Goal: Book appointment/travel/reservation

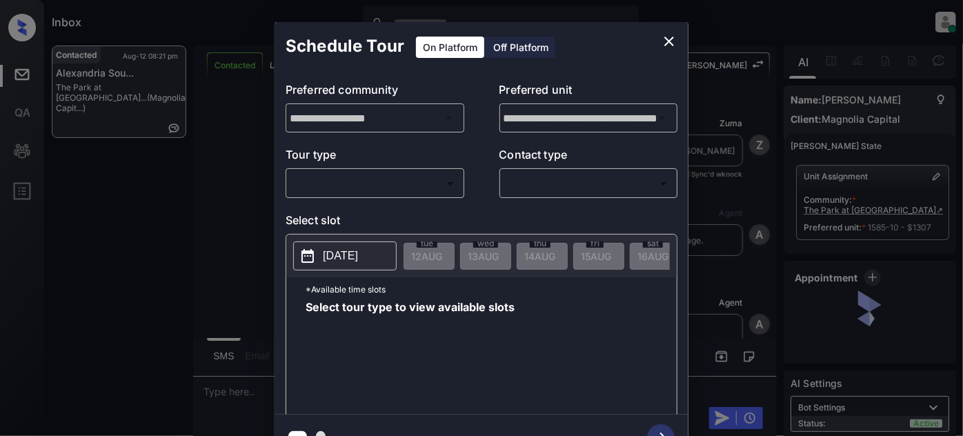
scroll to position [831, 0]
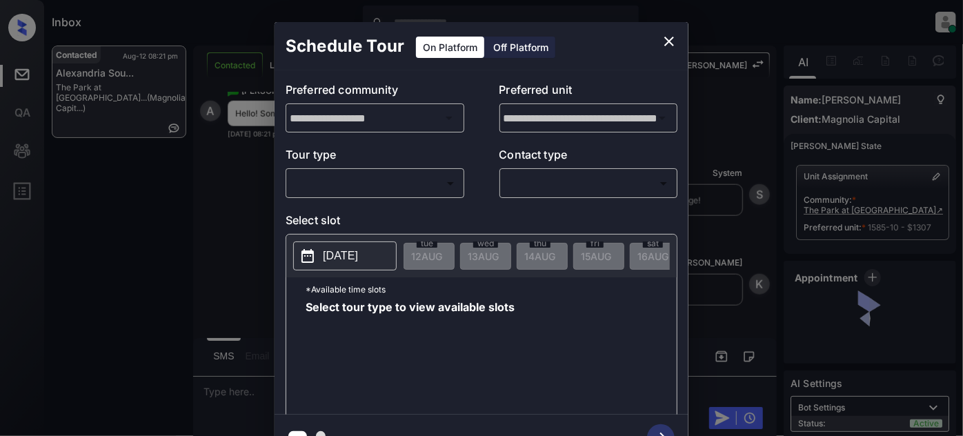
click at [393, 185] on body "Inbox [PERSON_NAME] Online Set yourself offline Set yourself on break Profile S…" at bounding box center [481, 218] width 963 height 436
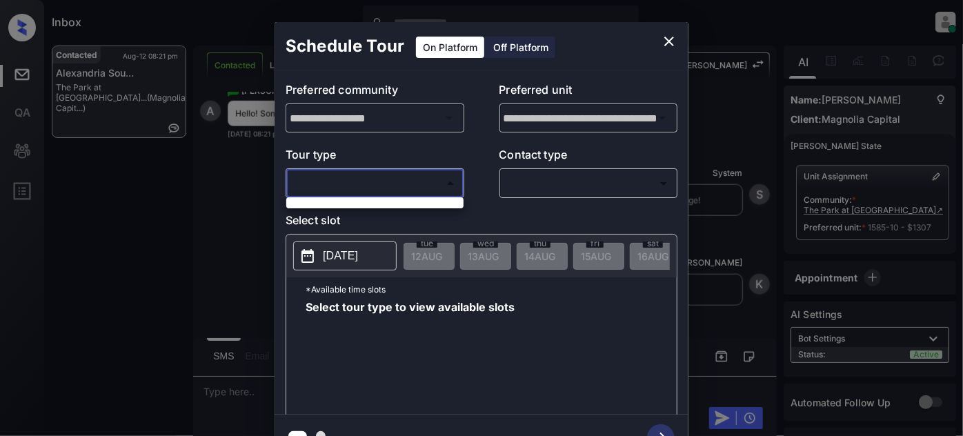
click at [419, 176] on div at bounding box center [481, 218] width 963 height 436
click at [669, 45] on icon "close" at bounding box center [669, 41] width 17 height 17
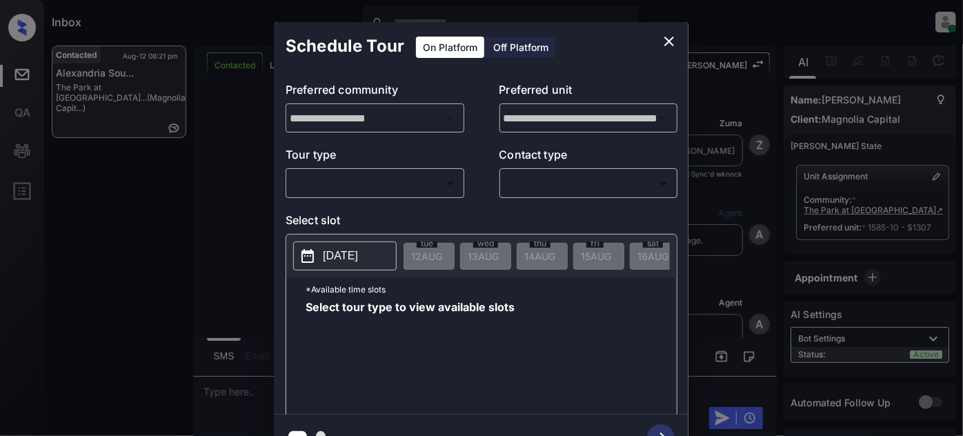
scroll to position [831, 0]
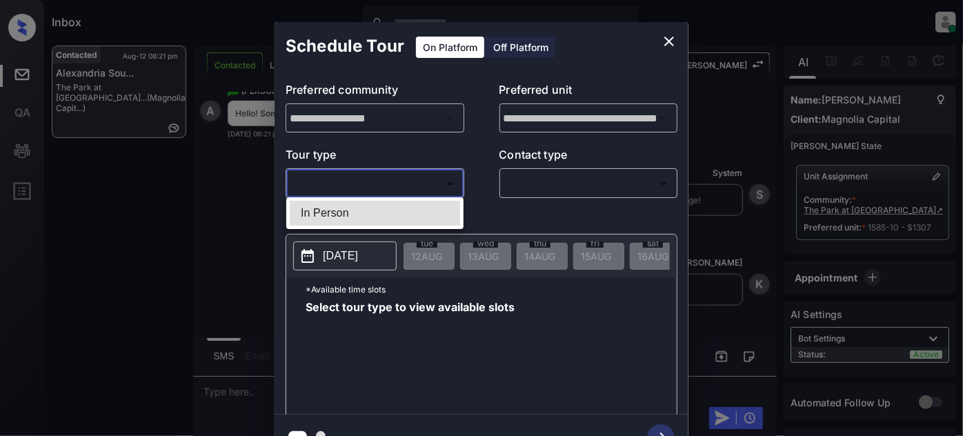
click at [418, 180] on body "Inbox Juan Carlos Manantan Online Set yourself offline Set yourself on break Pr…" at bounding box center [481, 218] width 963 height 436
click at [359, 207] on li "In Person" at bounding box center [375, 213] width 170 height 25
type input "********"
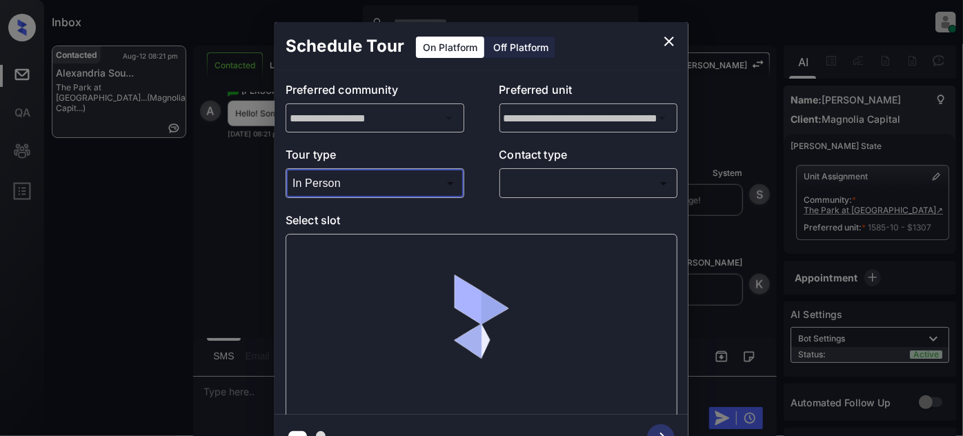
click at [577, 176] on body "Inbox Juan Carlos Manantan Online Set yourself offline Set yourself on break Pr…" at bounding box center [481, 218] width 963 height 436
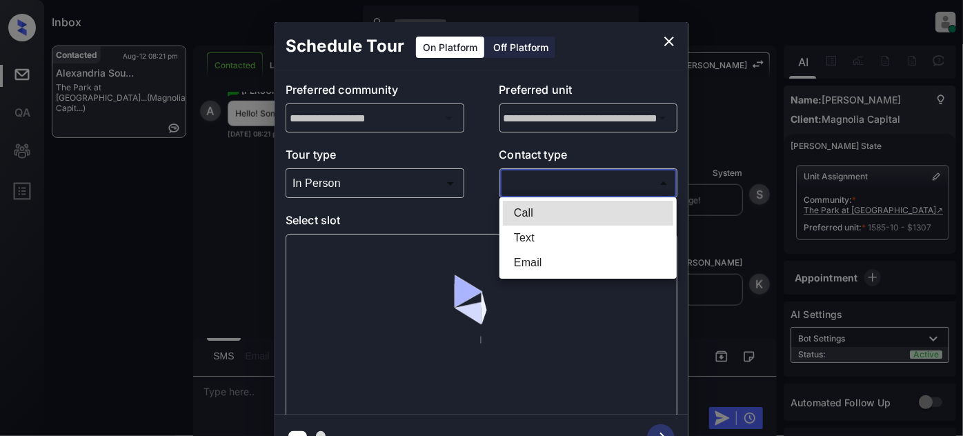
click at [546, 234] on li "Text" at bounding box center [588, 237] width 170 height 25
type input "****"
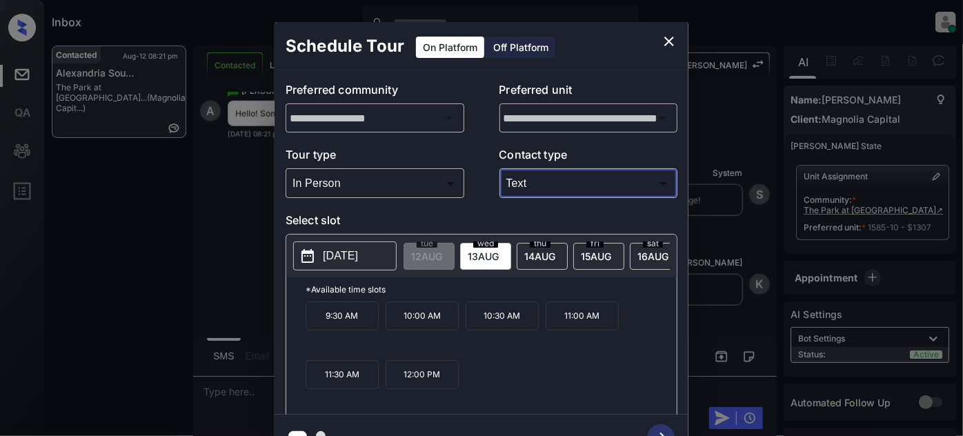
click at [358, 248] on p "[DATE]" at bounding box center [340, 256] width 35 height 17
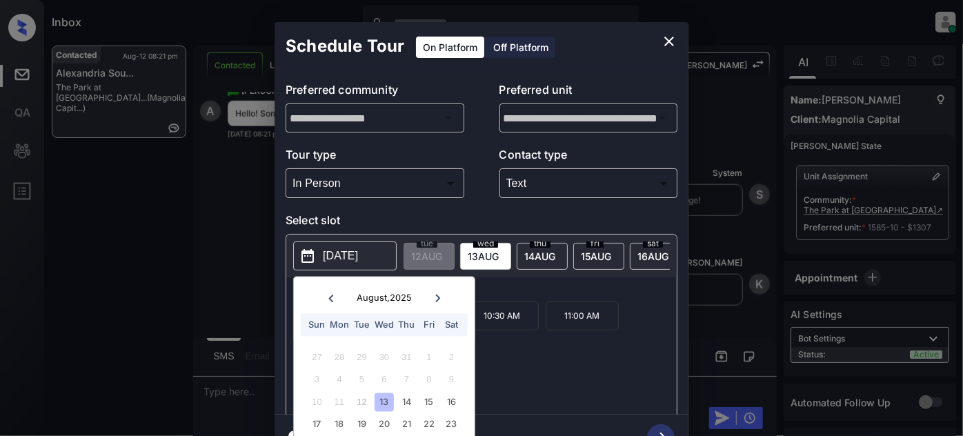
click at [650, 39] on div "Schedule Tour On Platform Off Platform" at bounding box center [481, 46] width 414 height 48
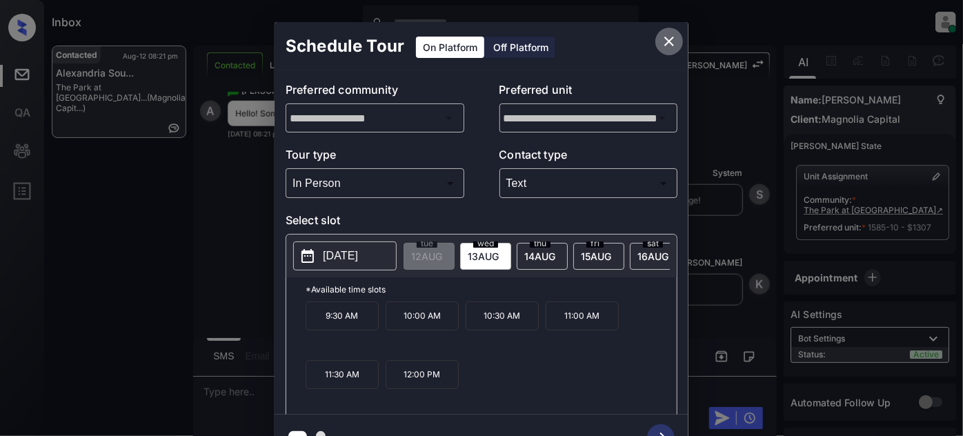
click at [665, 41] on icon "close" at bounding box center [669, 41] width 17 height 17
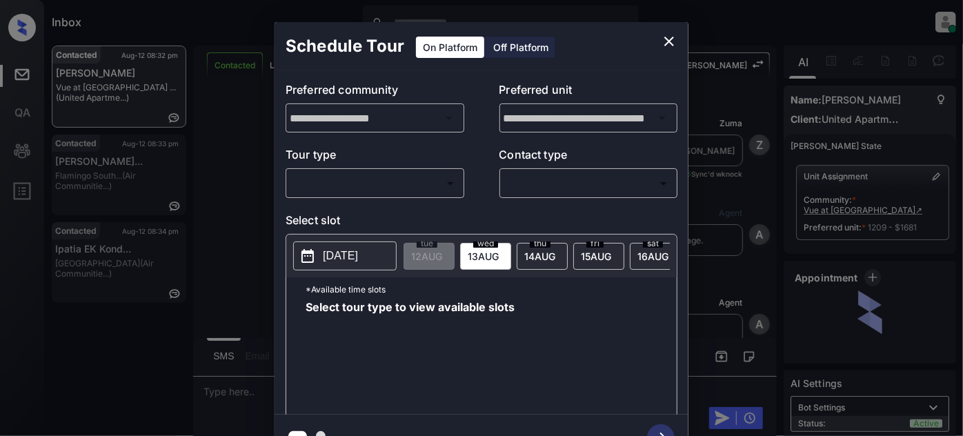
scroll to position [2247, 0]
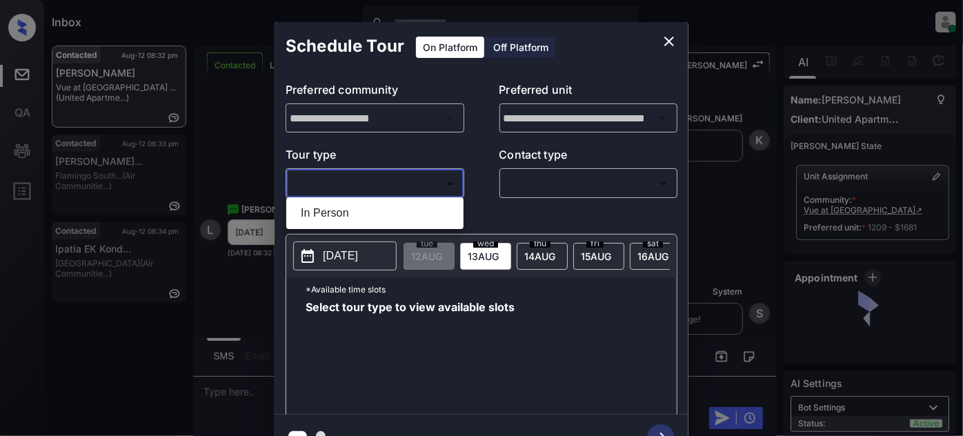
click at [418, 189] on body "Inbox Juan Carlos Manantan Online Set yourself offline Set yourself on break Pr…" at bounding box center [481, 218] width 963 height 436
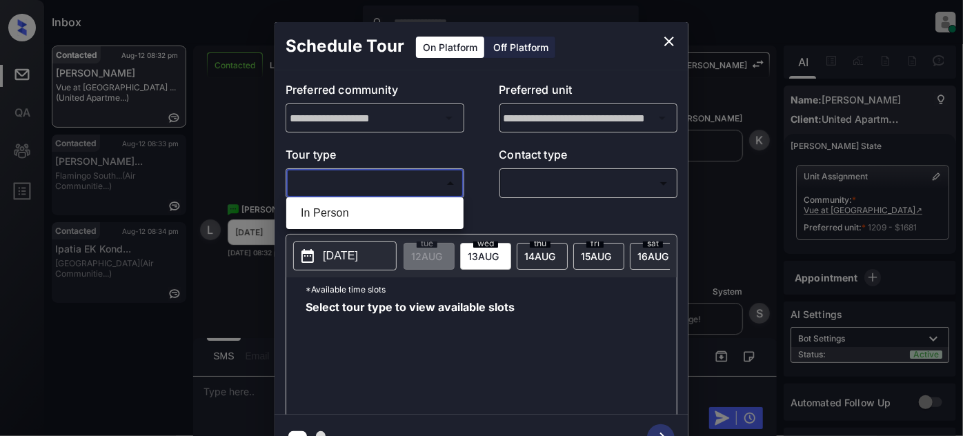
click at [375, 209] on li "In Person" at bounding box center [375, 213] width 170 height 25
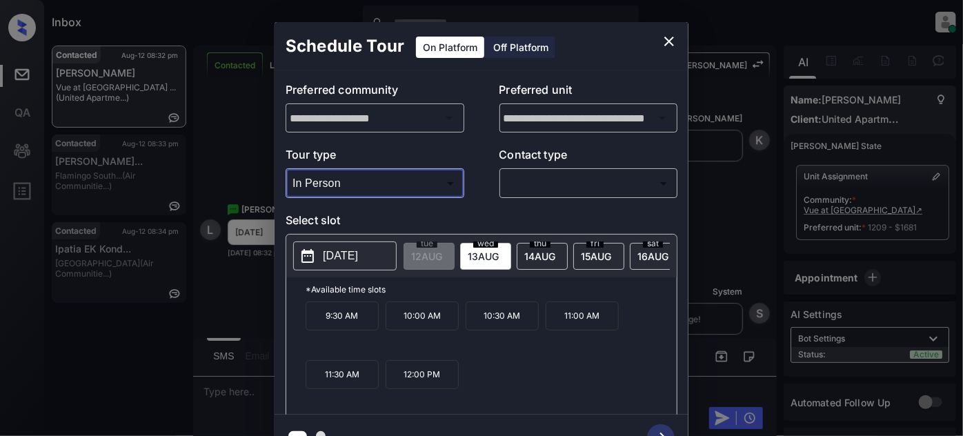
type input "********"
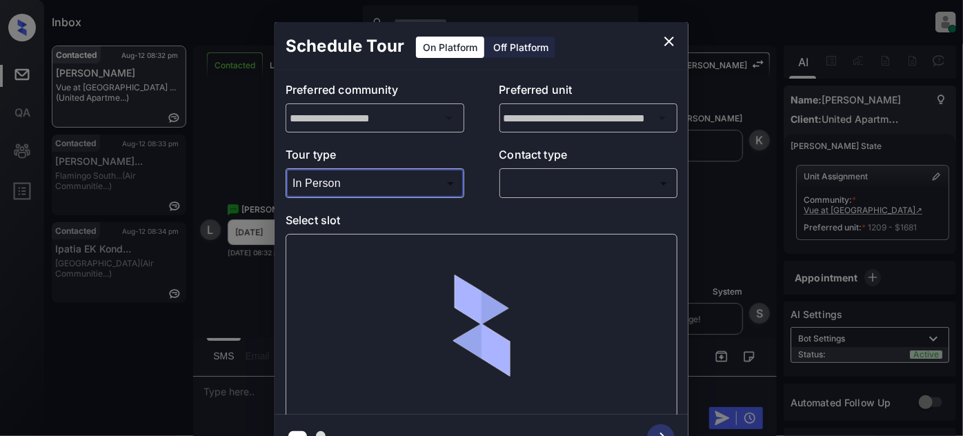
click at [548, 183] on body "Inbox Juan Carlos Manantan Online Set yourself offline Set yourself on break Pr…" at bounding box center [481, 218] width 963 height 436
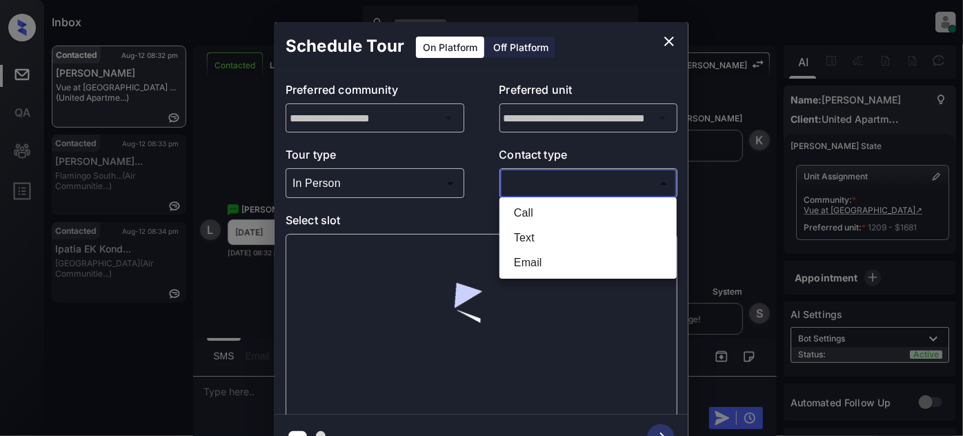
click at [533, 235] on li "Text" at bounding box center [588, 237] width 170 height 25
type input "****"
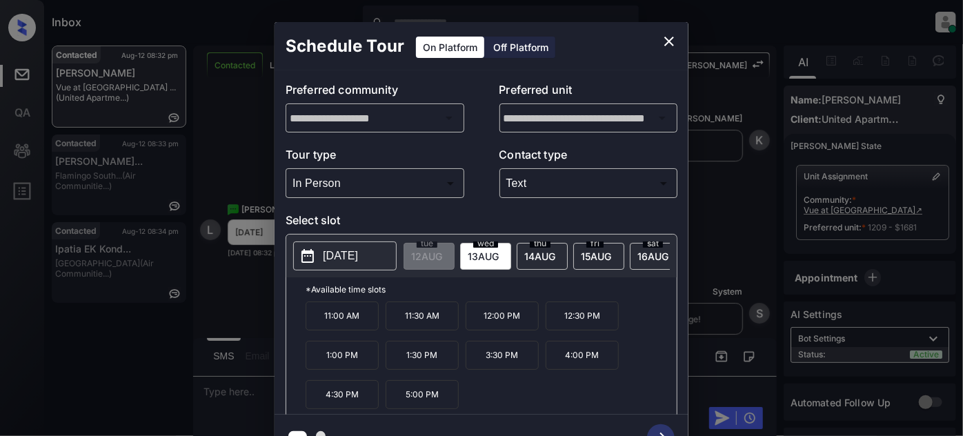
click at [334, 257] on p "[DATE]" at bounding box center [340, 256] width 35 height 17
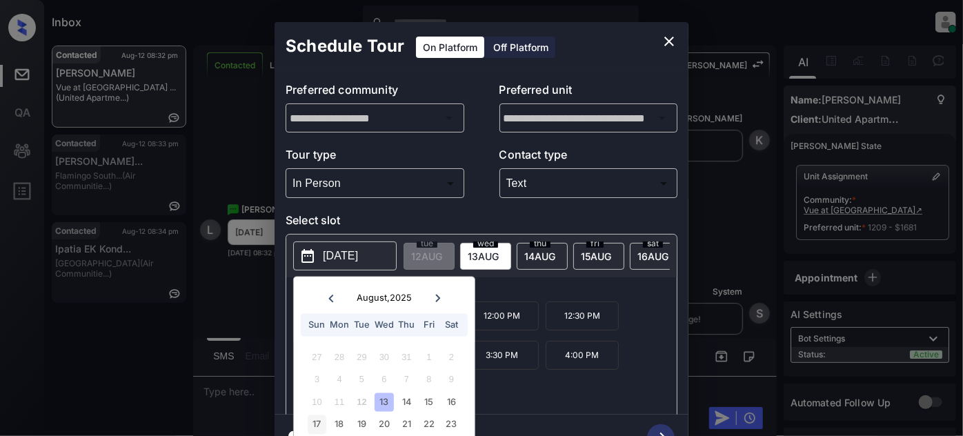
click at [315, 421] on div "17" at bounding box center [317, 424] width 19 height 19
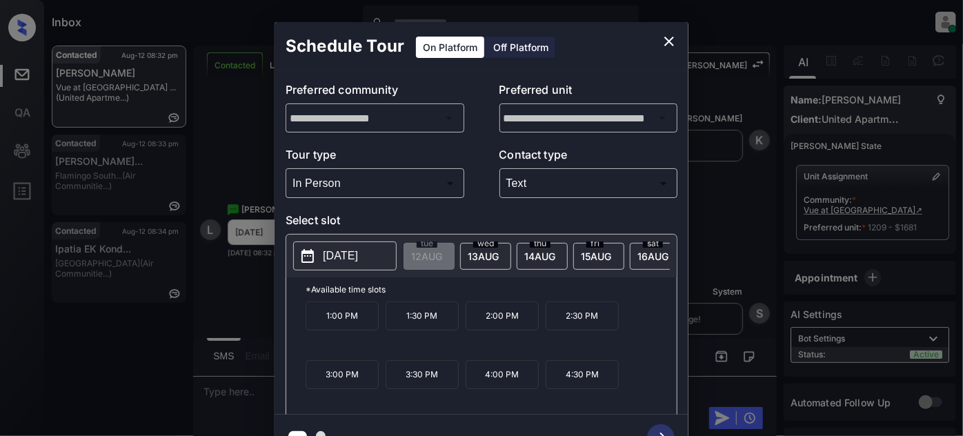
click at [540, 287] on p "*Available time slots" at bounding box center [490, 289] width 371 height 24
click at [669, 32] on button "close" at bounding box center [669, 42] width 28 height 28
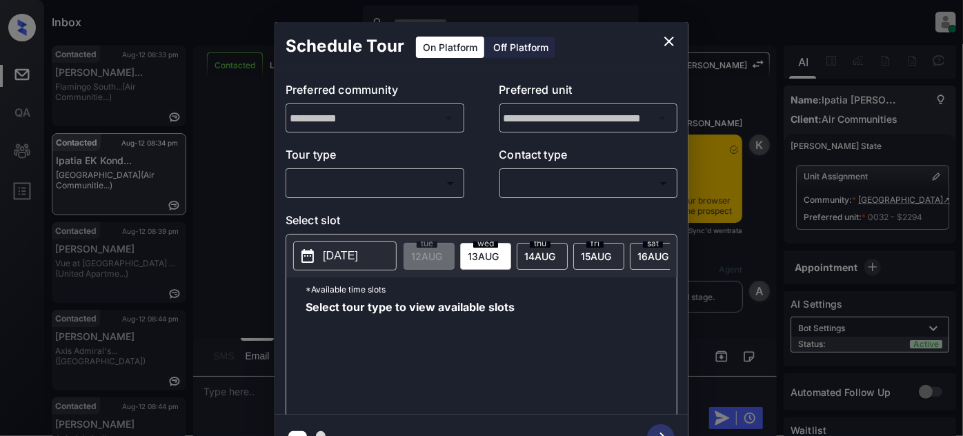
scroll to position [14, 0]
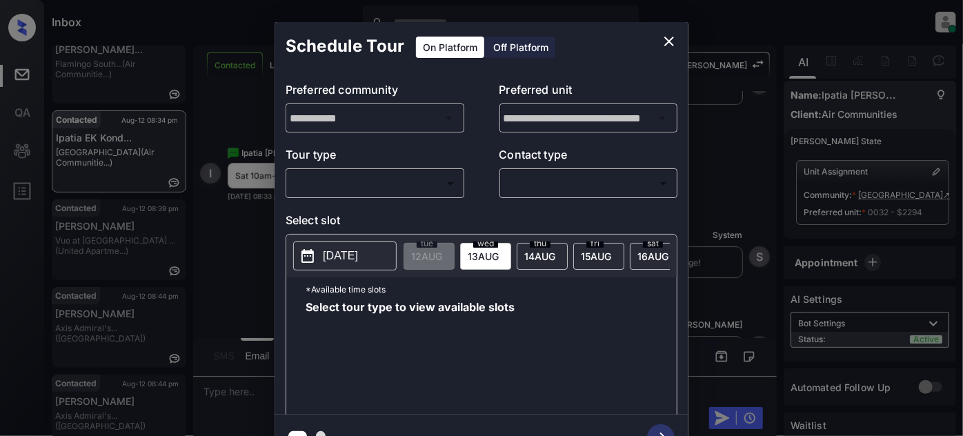
click at [425, 174] on body "Inbox Juan Carlos Manantan Online Set yourself offline Set yourself on break Pr…" at bounding box center [481, 218] width 963 height 436
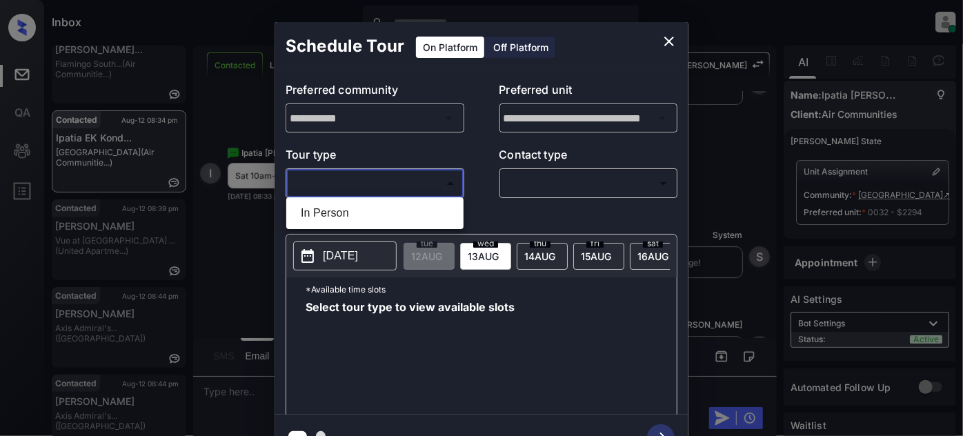
click at [408, 205] on li "In Person" at bounding box center [375, 213] width 170 height 25
type input "********"
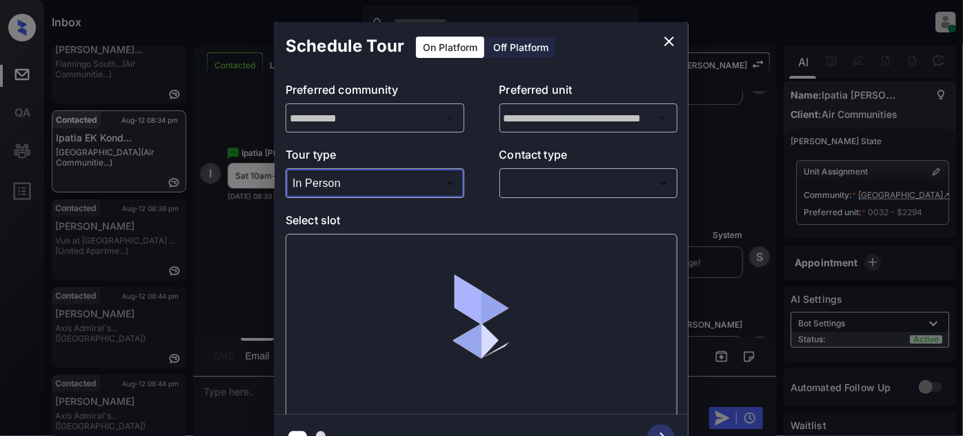
click at [557, 183] on body "Inbox Juan Carlos Manantan Online Set yourself offline Set yourself on break Pr…" at bounding box center [481, 218] width 963 height 436
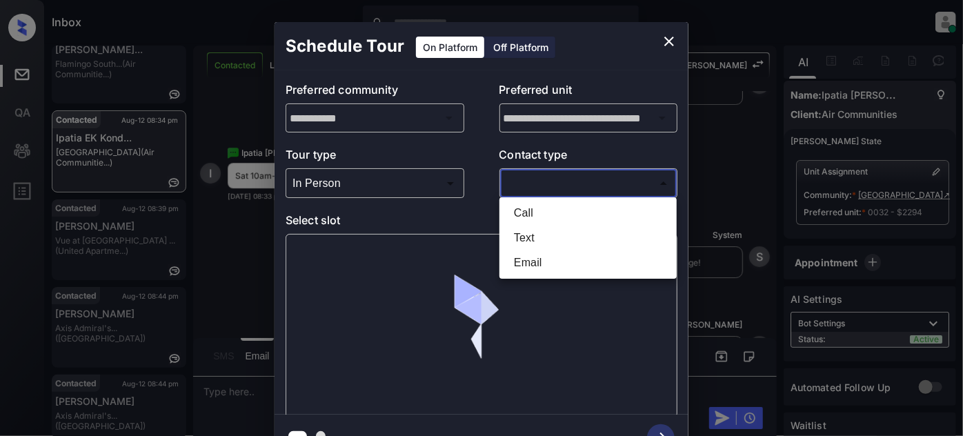
click at [561, 239] on li "Text" at bounding box center [588, 237] width 170 height 25
type input "****"
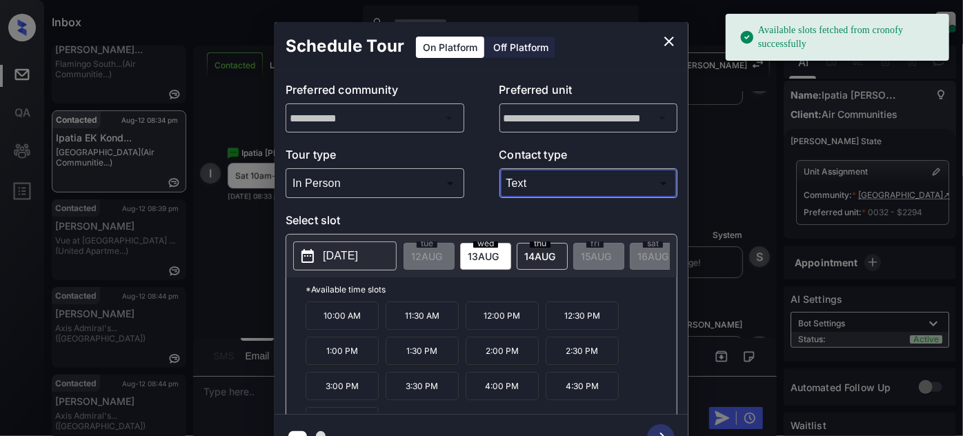
scroll to position [0, 0]
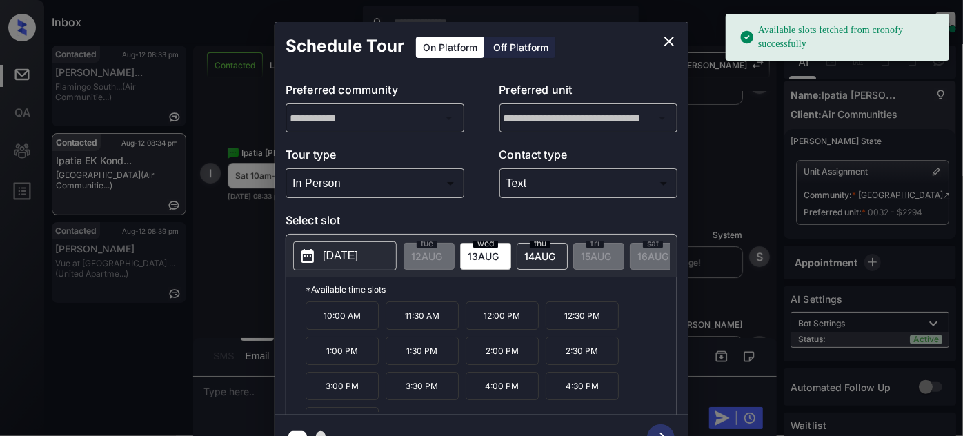
click at [355, 248] on p "[DATE]" at bounding box center [340, 256] width 35 height 17
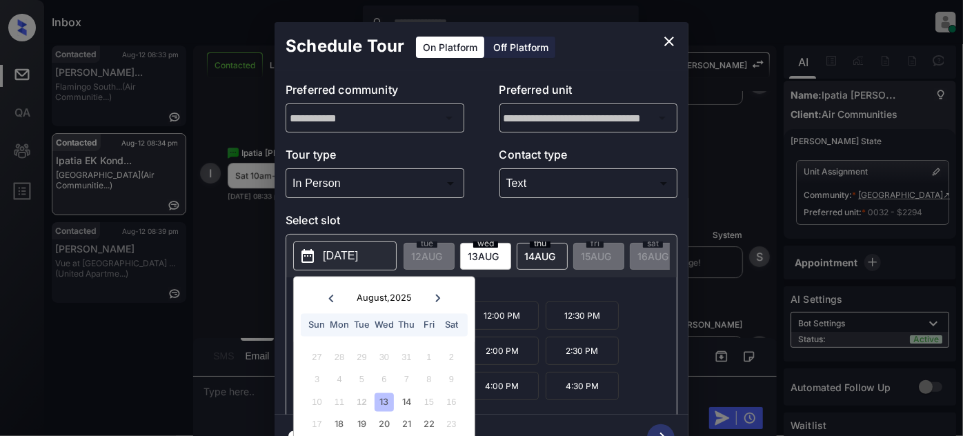
scroll to position [39, 0]
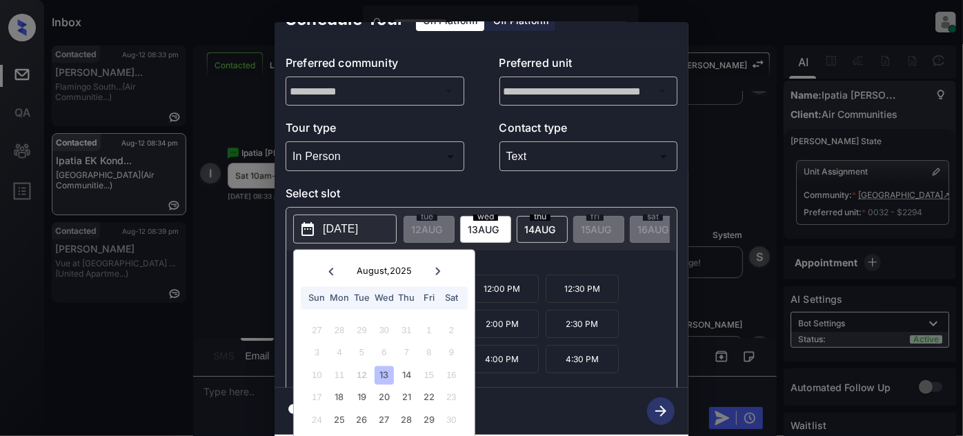
click at [439, 267] on icon at bounding box center [437, 271] width 8 height 8
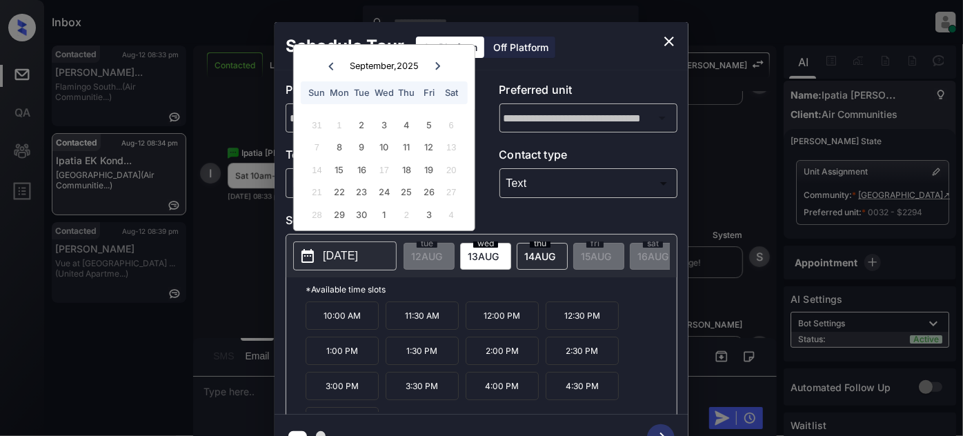
click at [439, 66] on icon at bounding box center [437, 66] width 8 height 8
click at [332, 68] on icon at bounding box center [330, 66] width 5 height 8
click at [332, 68] on div at bounding box center [330, 65] width 19 height 17
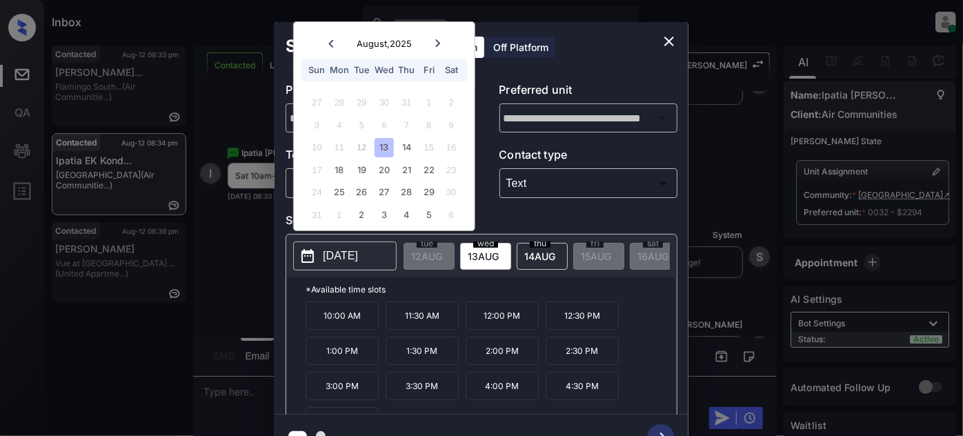
click at [665, 37] on icon "close" at bounding box center [669, 42] width 10 height 10
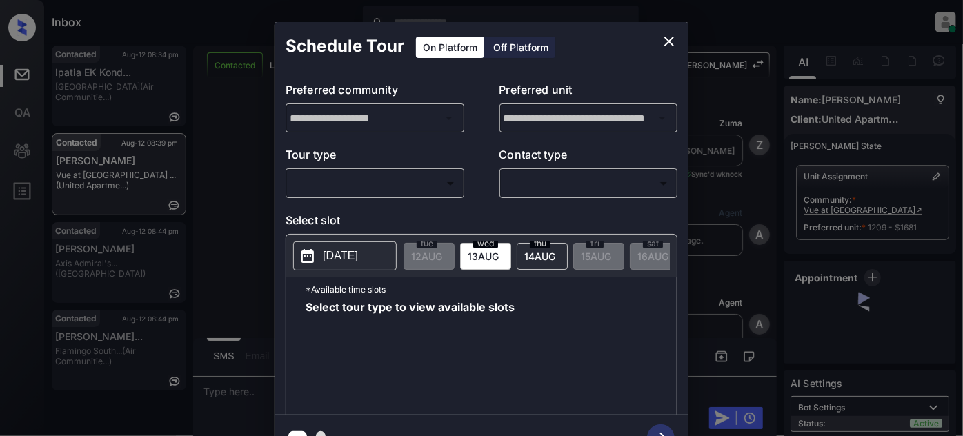
scroll to position [2130, 0]
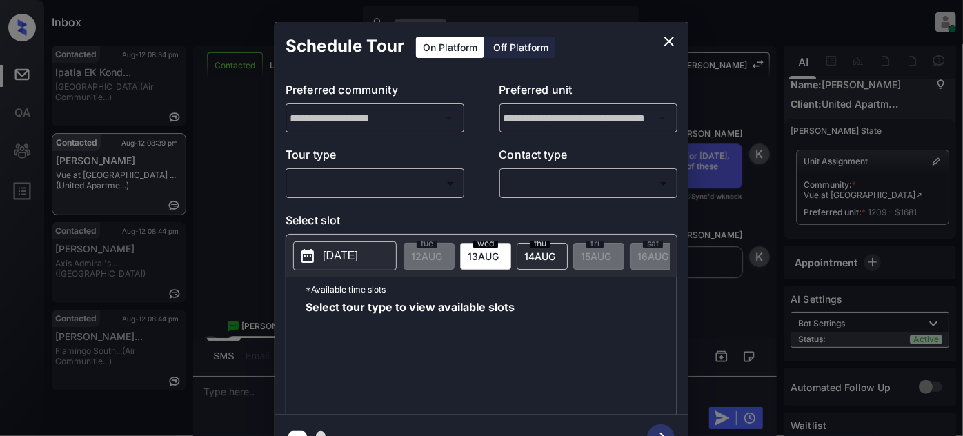
click at [410, 192] on body "Inbox [PERSON_NAME] Online Set yourself offline Set yourself on break Profile S…" at bounding box center [481, 218] width 963 height 436
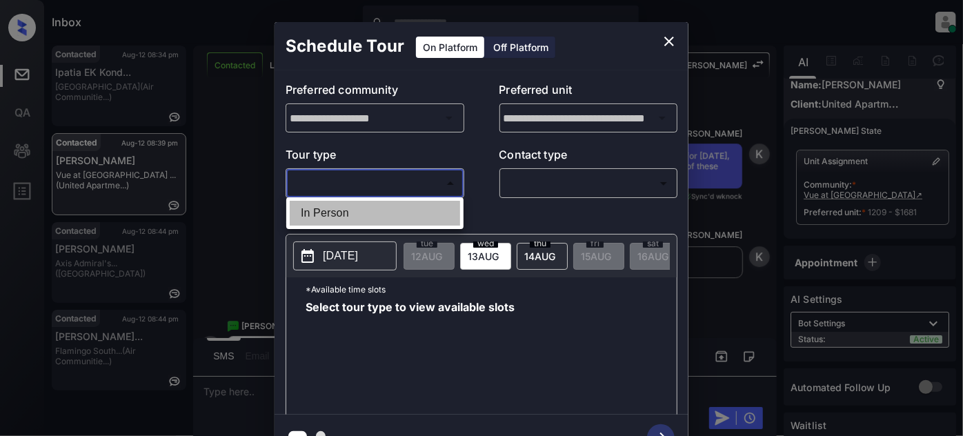
click at [365, 218] on li "In Person" at bounding box center [375, 213] width 170 height 25
type input "********"
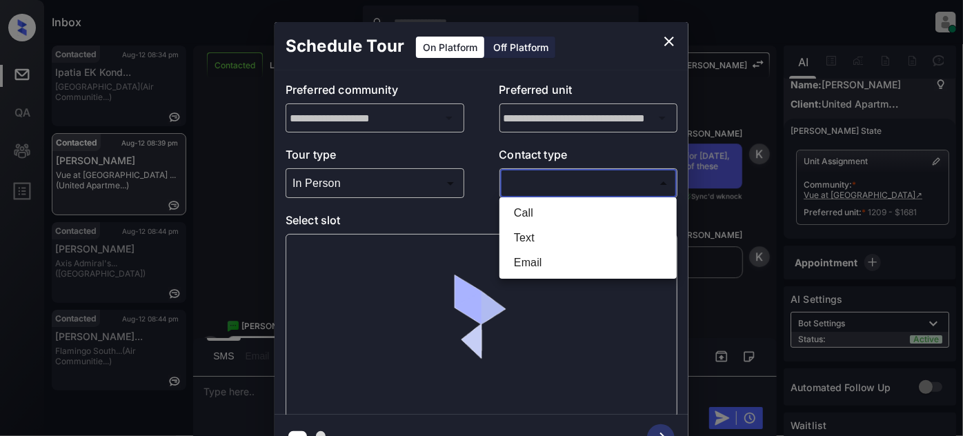
click at [602, 185] on body "Inbox Juan Carlos Manantan Online Set yourself offline Set yourself on break Pr…" at bounding box center [481, 218] width 963 height 436
click at [570, 232] on li "Text" at bounding box center [588, 237] width 170 height 25
type input "****"
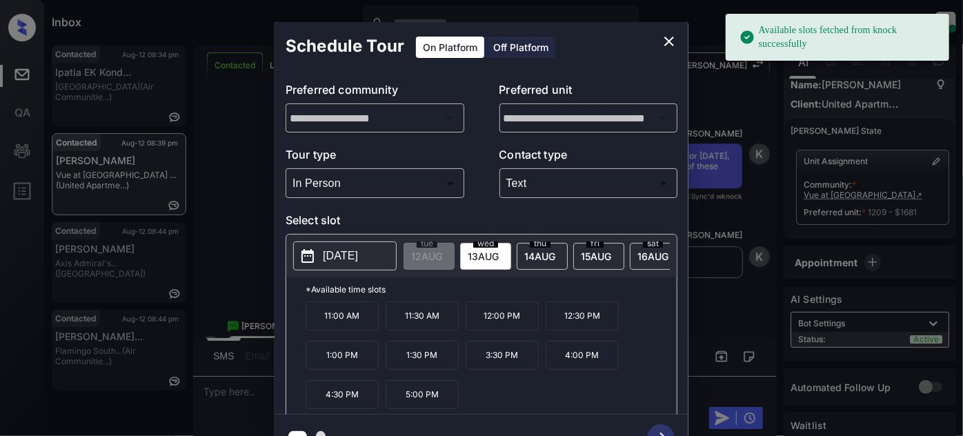
click at [352, 251] on p "[DATE]" at bounding box center [340, 256] width 35 height 17
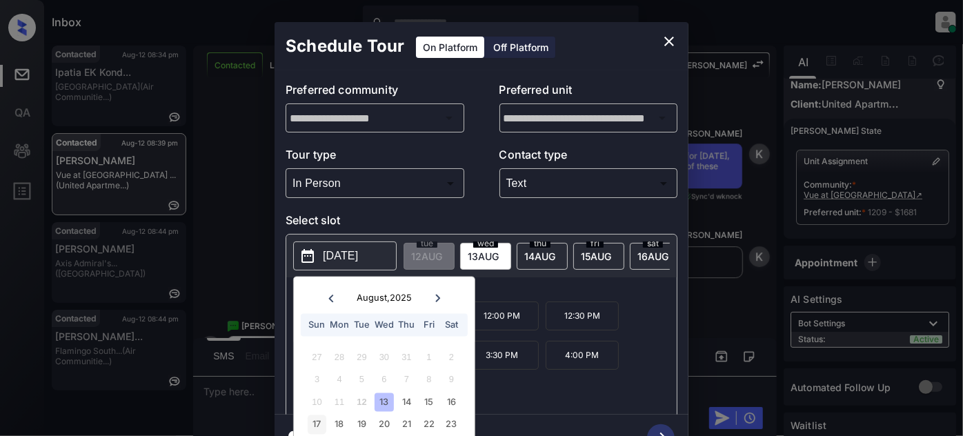
click at [314, 424] on div "17" at bounding box center [317, 424] width 19 height 19
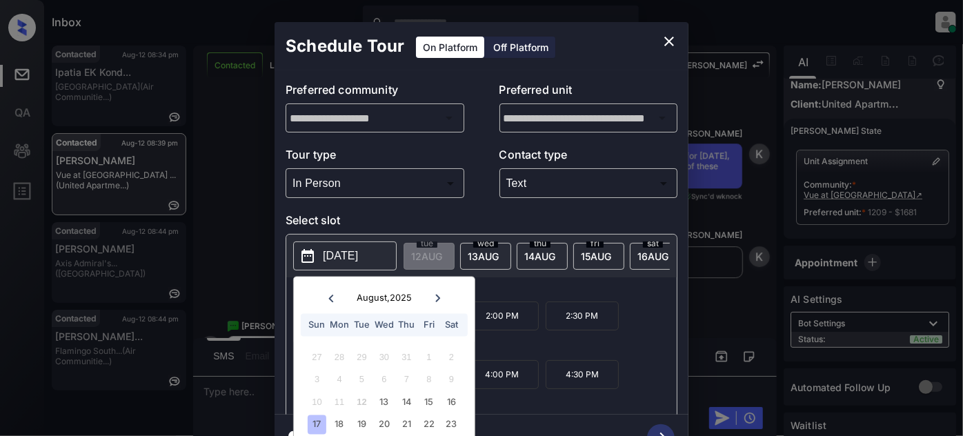
click at [566, 290] on p "*Available time slots" at bounding box center [490, 289] width 371 height 24
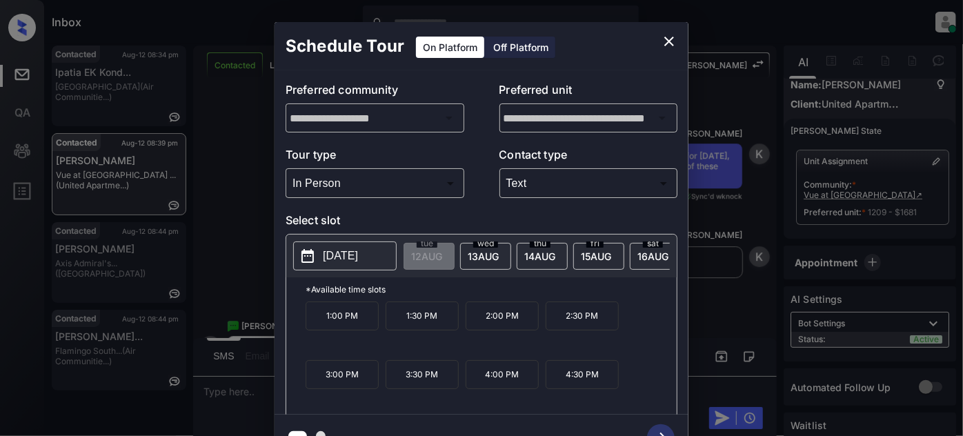
click at [334, 316] on p "1:00 PM" at bounding box center [341, 315] width 73 height 29
click at [664, 428] on icon "button" at bounding box center [661, 438] width 28 height 28
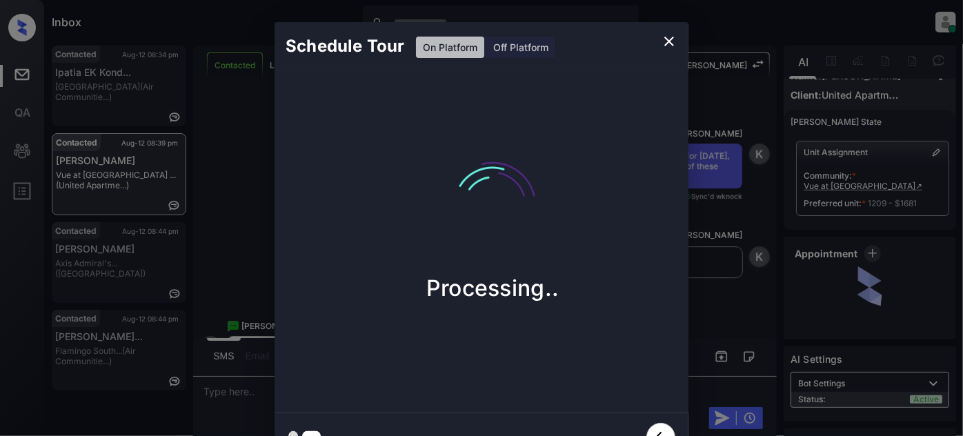
scroll to position [26, 0]
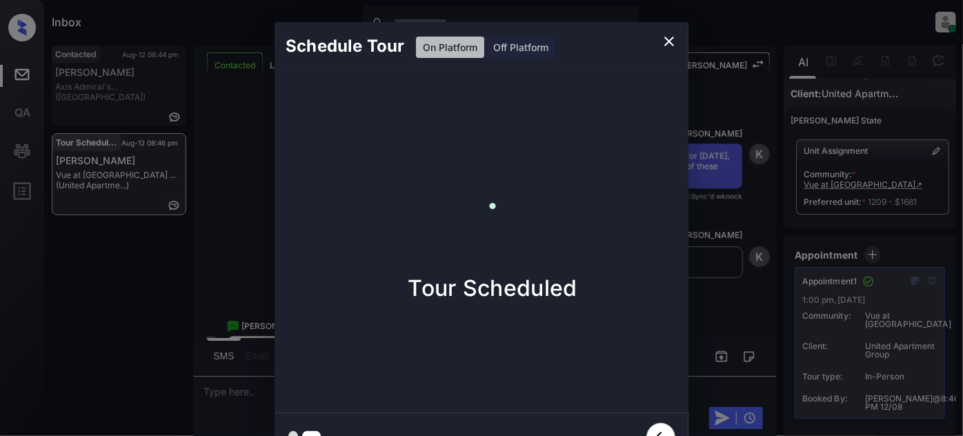
click at [666, 37] on icon "close" at bounding box center [669, 41] width 17 height 17
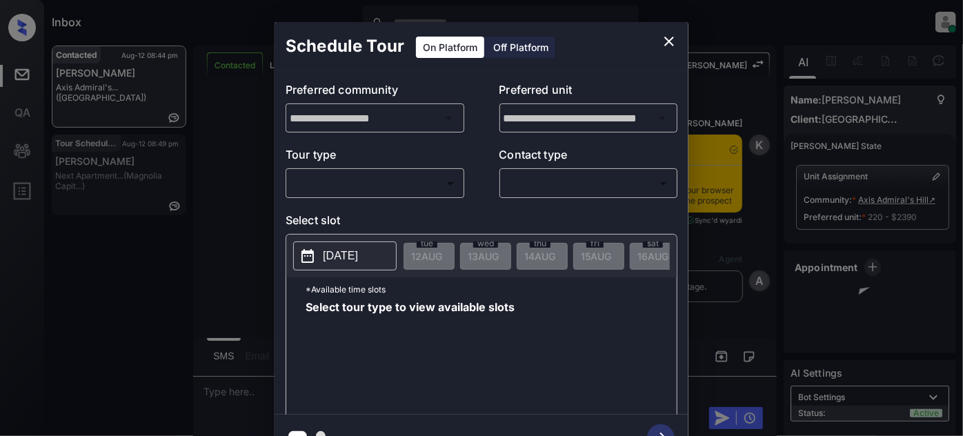
scroll to position [3479, 0]
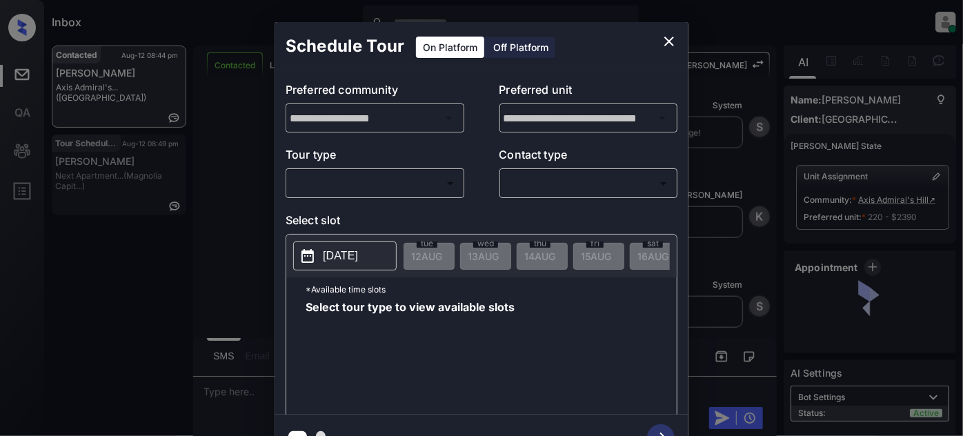
click at [394, 177] on body "Inbox [PERSON_NAME] Online Set yourself offline Set yourself on break Profile S…" at bounding box center [481, 218] width 963 height 436
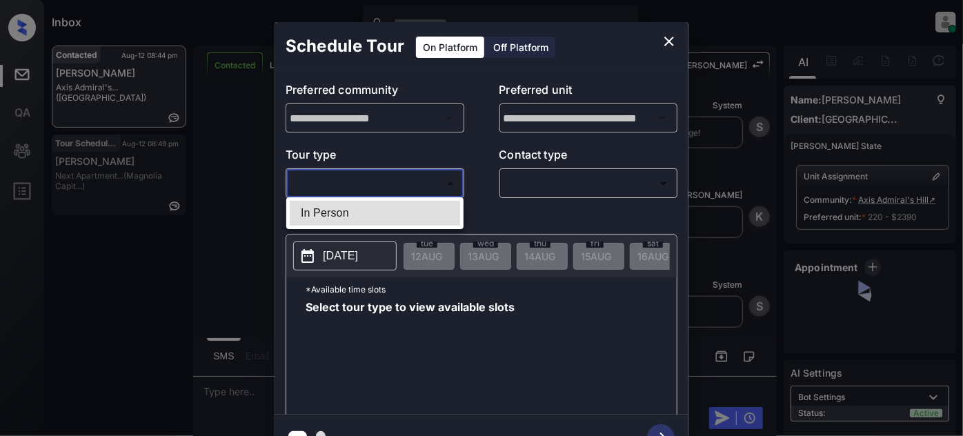
click at [365, 209] on li "In Person" at bounding box center [375, 213] width 170 height 25
type input "********"
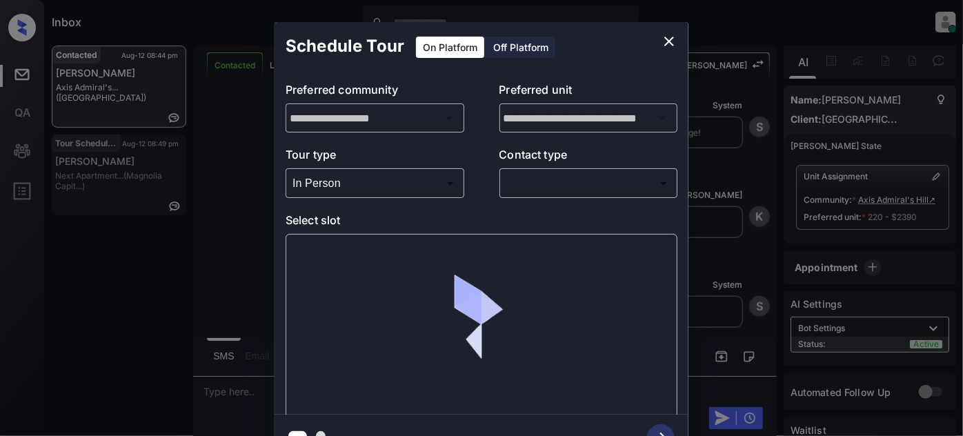
click at [545, 185] on body "Inbox Juan Carlos Manantan Online Set yourself offline Set yourself on break Pr…" at bounding box center [481, 218] width 963 height 436
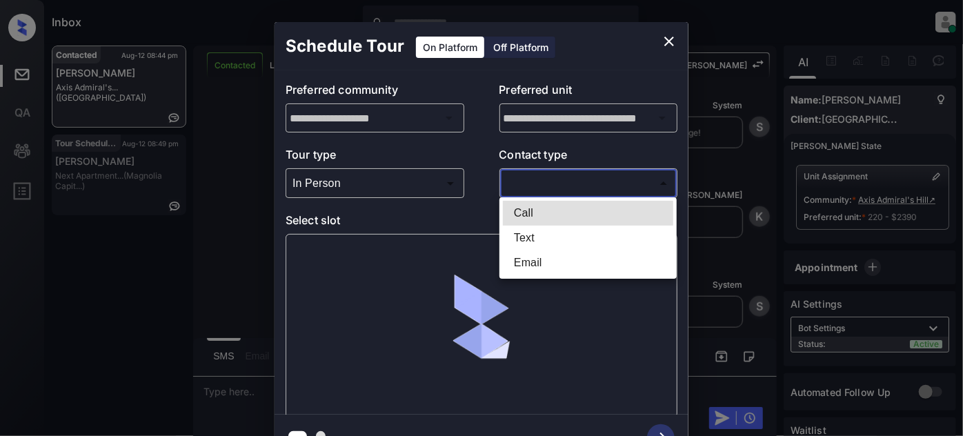
click at [536, 239] on li "Text" at bounding box center [588, 237] width 170 height 25
type input "****"
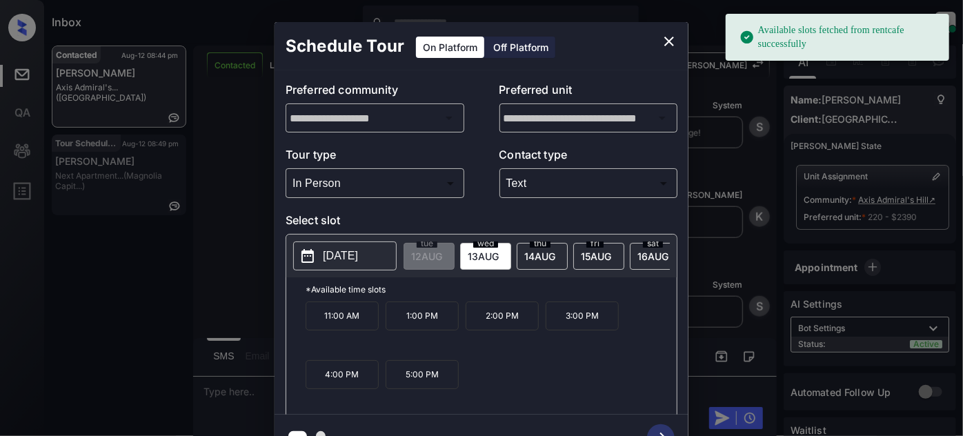
click at [358, 254] on p "[DATE]" at bounding box center [340, 256] width 35 height 17
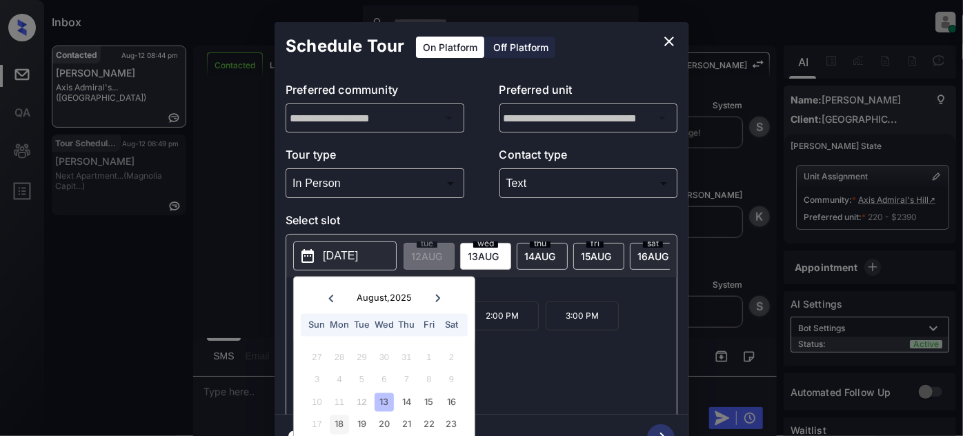
click at [338, 426] on div "18" at bounding box center [339, 424] width 19 height 19
click at [528, 370] on div "2:00 PM 3:00 PM 4:00 PM 5:00 PM" at bounding box center [490, 356] width 371 height 110
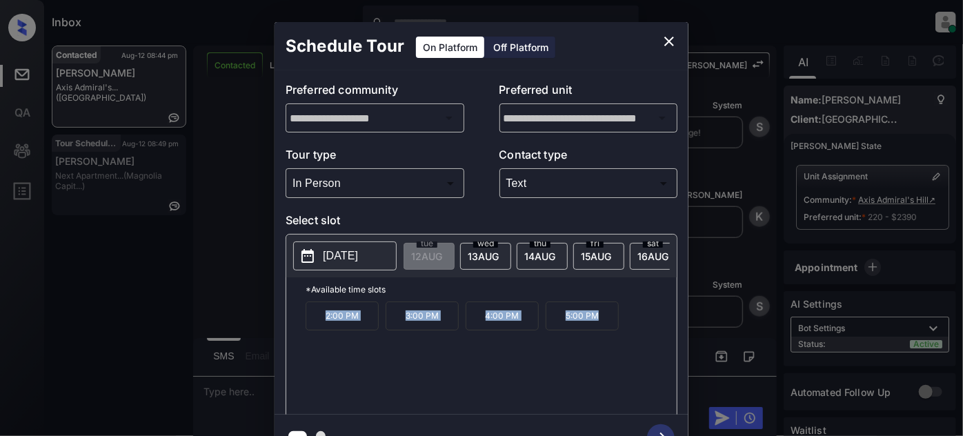
drag, startPoint x: 303, startPoint y: 321, endPoint x: 638, endPoint y: 323, distance: 334.5
click at [638, 323] on div "*Available time slots 2:00 PM 3:00 PM 4:00 PM 5:00 PM" at bounding box center [481, 347] width 390 height 141
click at [665, 35] on icon "close" at bounding box center [669, 41] width 17 height 17
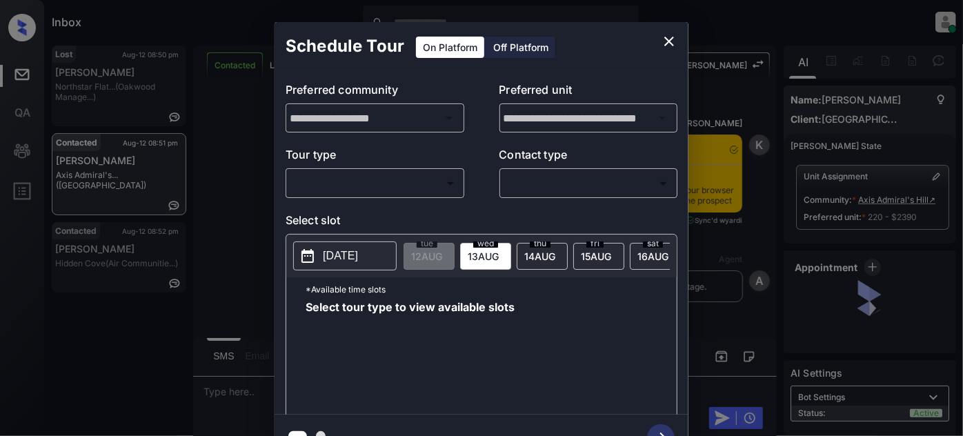
scroll to position [4160, 0]
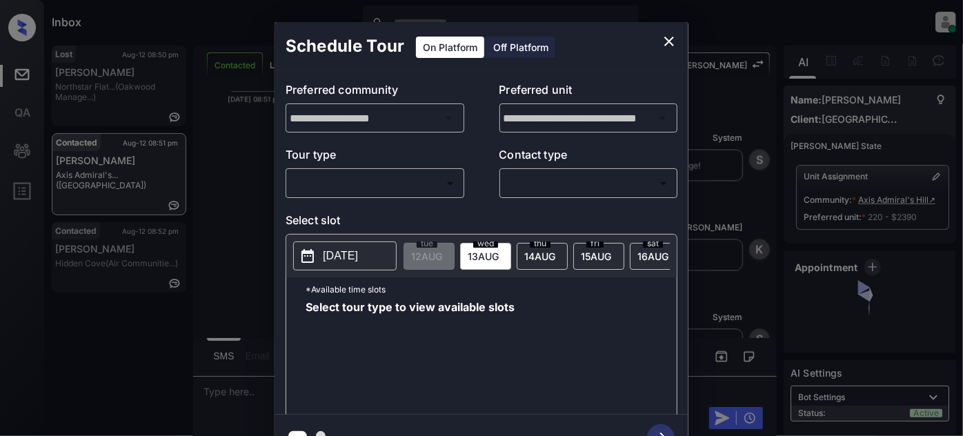
click at [388, 176] on body "Inbox [PERSON_NAME] Online Set yourself offline Set yourself on break Profile S…" at bounding box center [481, 218] width 963 height 436
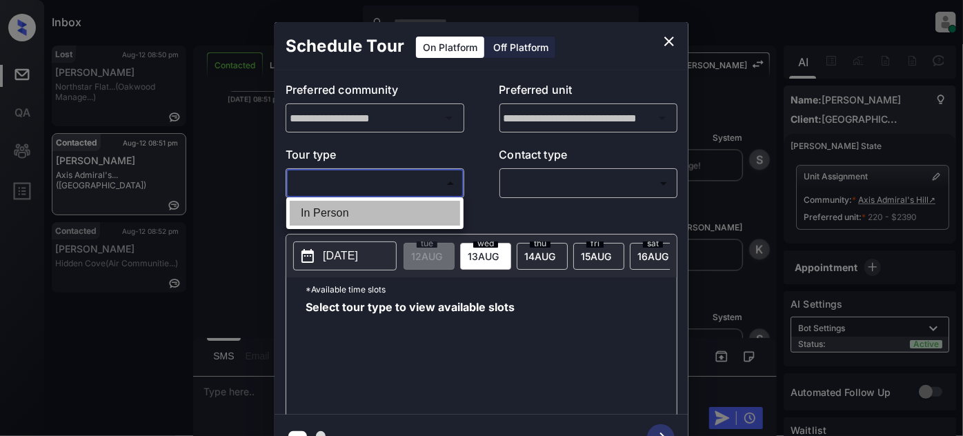
click at [368, 207] on li "In Person" at bounding box center [375, 213] width 170 height 25
type input "********"
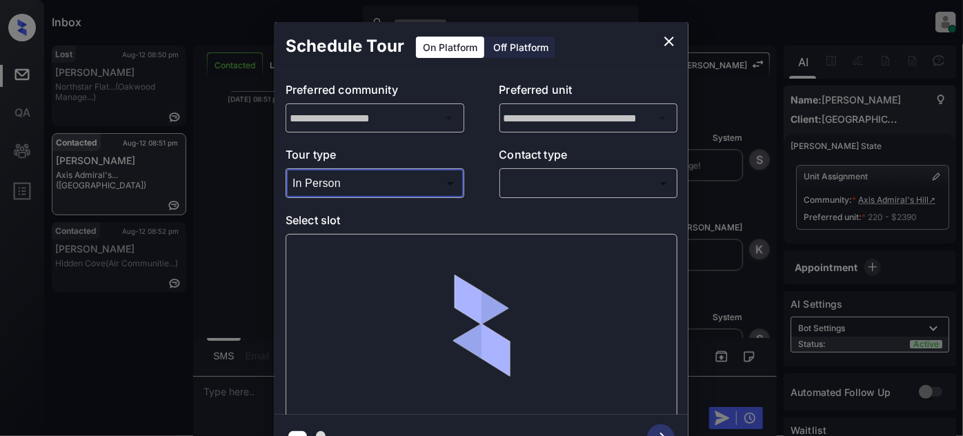
click at [515, 189] on body "Inbox [PERSON_NAME] Online Set yourself offline Set yourself on break Profile S…" at bounding box center [481, 218] width 963 height 436
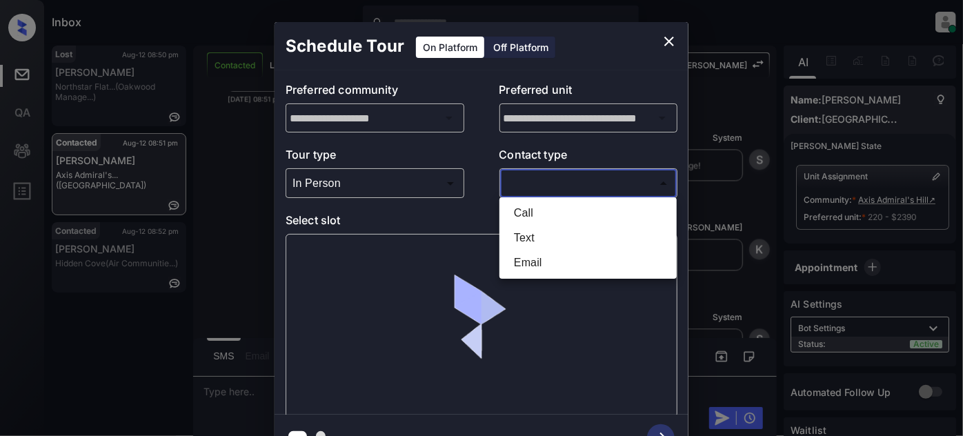
click at [532, 237] on li "Text" at bounding box center [588, 237] width 170 height 25
type input "****"
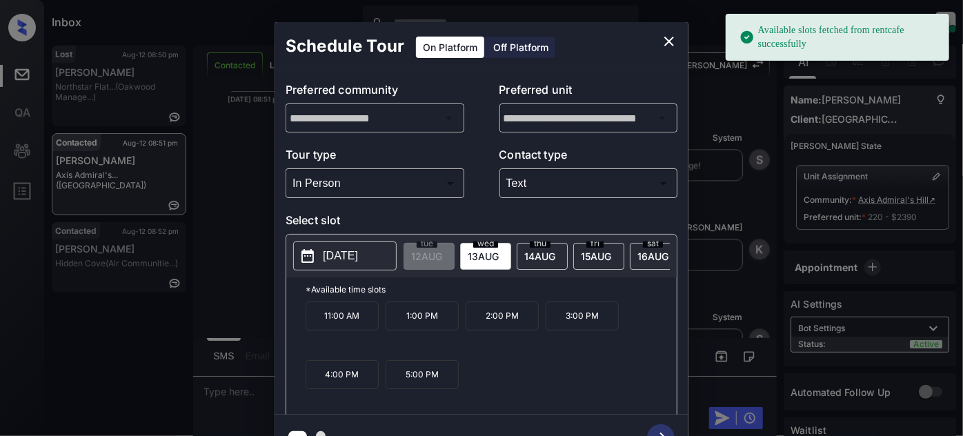
click at [330, 241] on button "[DATE]" at bounding box center [344, 255] width 103 height 29
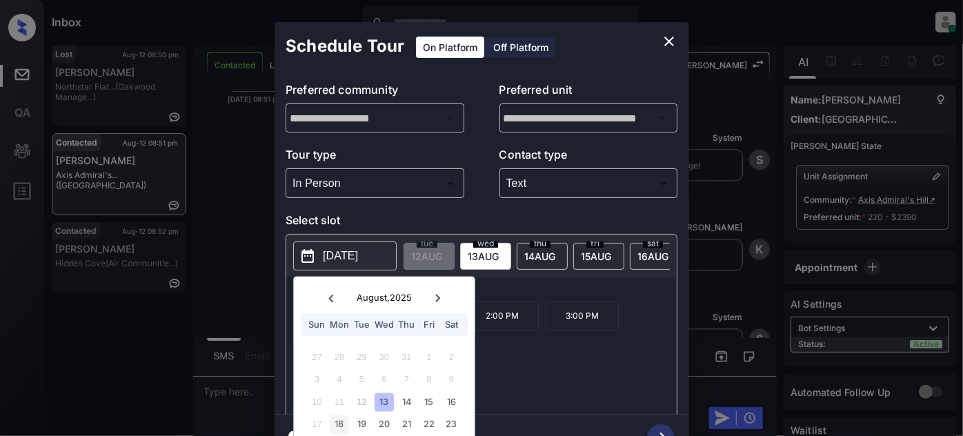
click at [343, 417] on div "18" at bounding box center [339, 424] width 19 height 19
click at [519, 375] on div "2:00 PM 3:00 PM 4:00 PM 5:00 PM" at bounding box center [490, 356] width 371 height 110
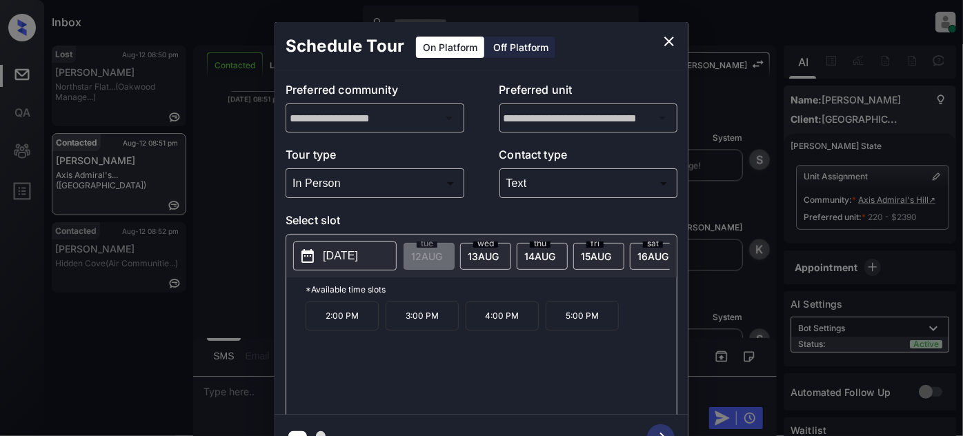
click at [562, 328] on p "5:00 PM" at bounding box center [581, 315] width 73 height 29
click at [655, 428] on icon "button" at bounding box center [661, 438] width 28 height 28
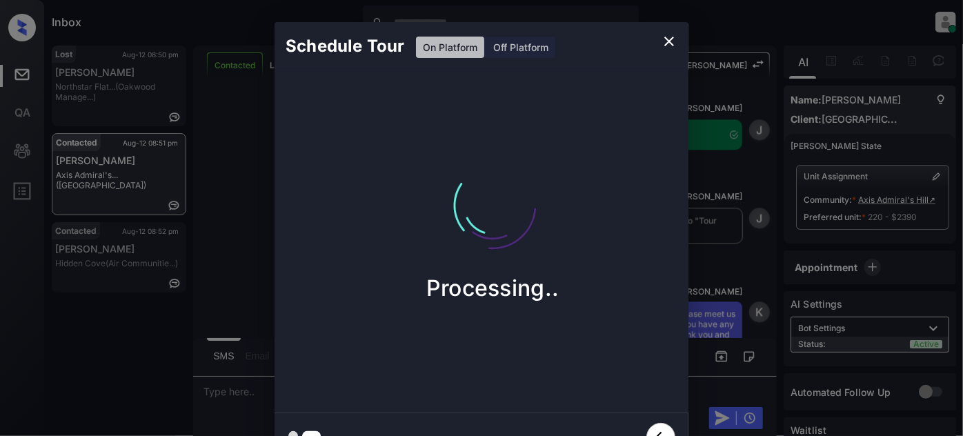
scroll to position [4483, 0]
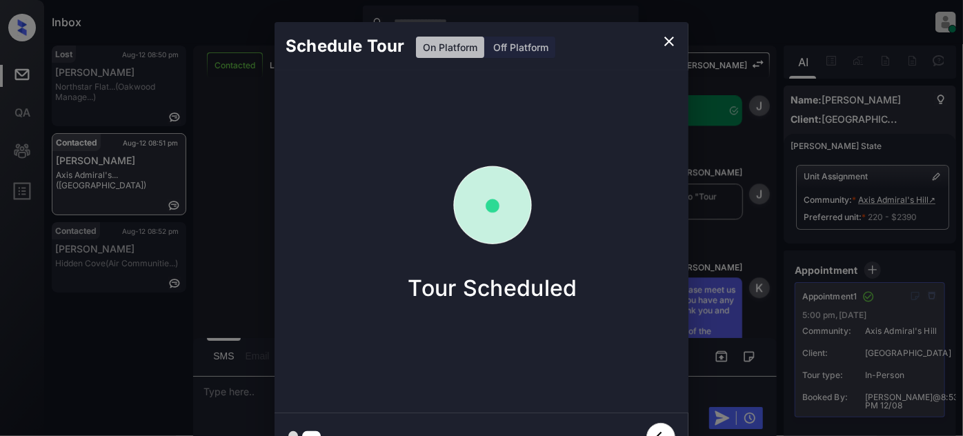
click at [668, 36] on icon "close" at bounding box center [669, 41] width 17 height 17
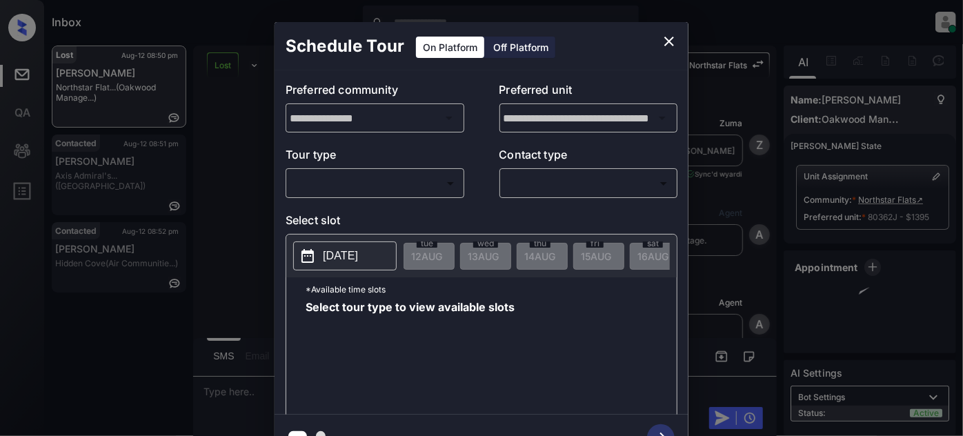
scroll to position [736, 0]
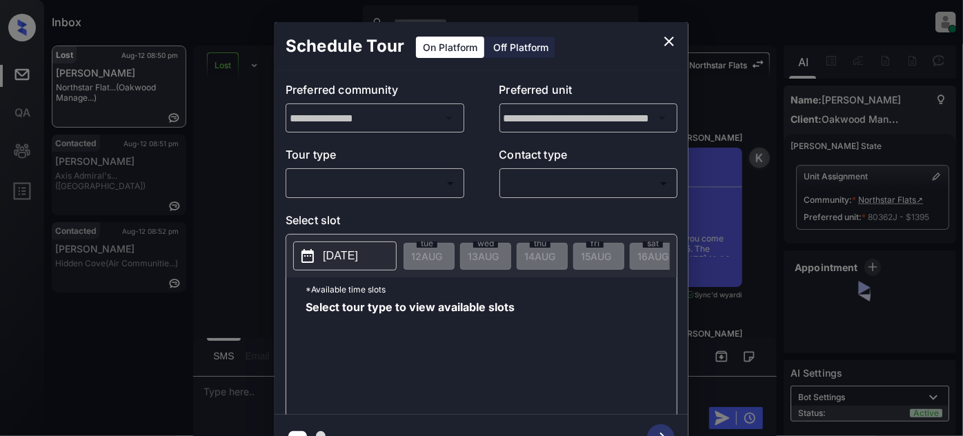
click at [358, 179] on body "Inbox [PERSON_NAME] Online Set yourself offline Set yourself on break Profile S…" at bounding box center [481, 218] width 963 height 436
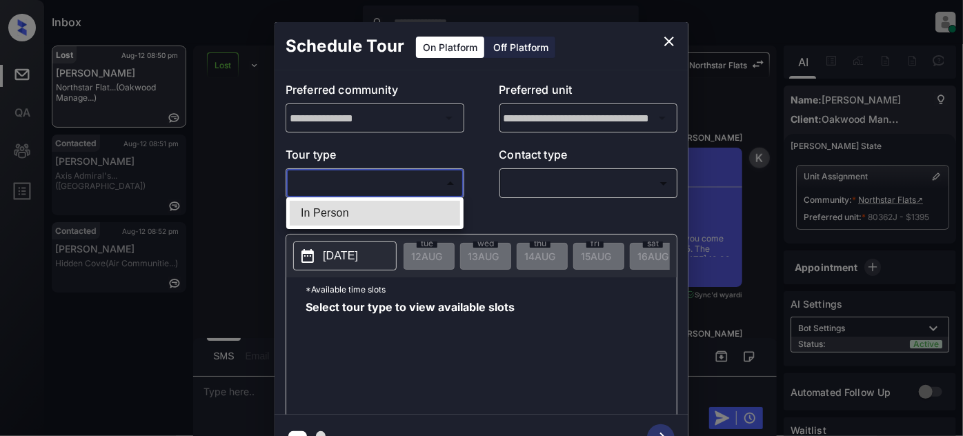
click at [340, 214] on li "In Person" at bounding box center [375, 213] width 170 height 25
type input "********"
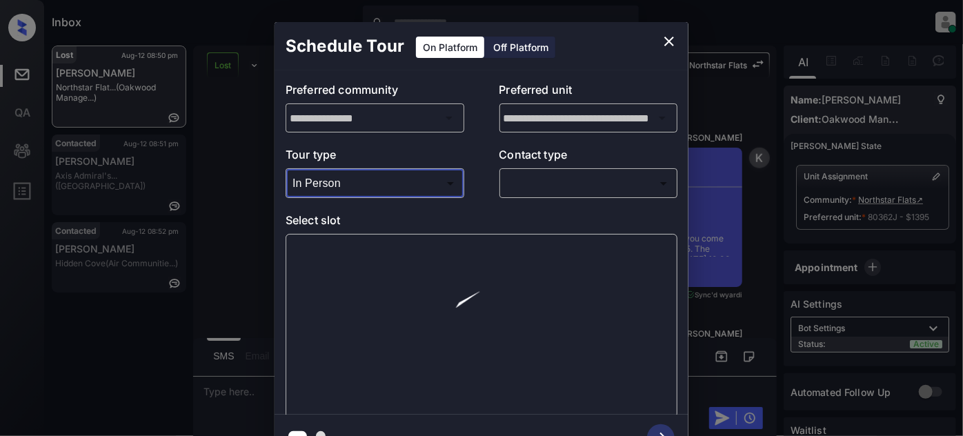
click at [538, 185] on body "Inbox Juan Carlos Manantan Online Set yourself offline Set yourself on break Pr…" at bounding box center [481, 218] width 963 height 436
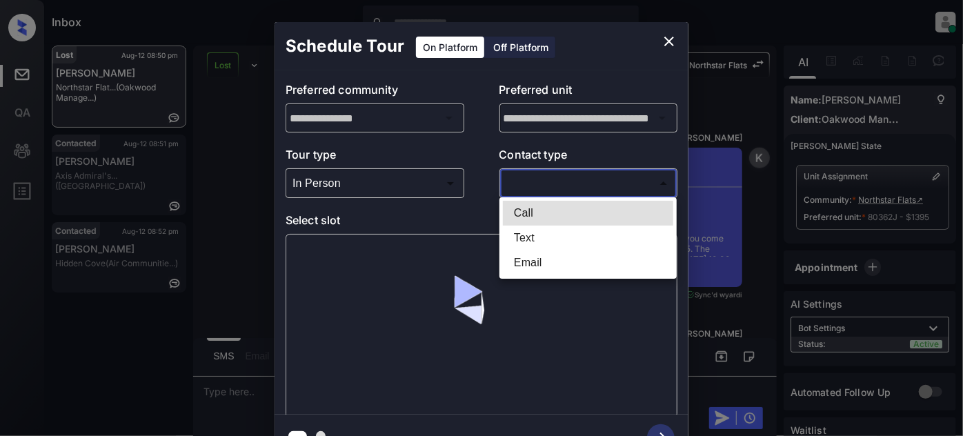
click at [528, 237] on li "Text" at bounding box center [588, 237] width 170 height 25
type input "****"
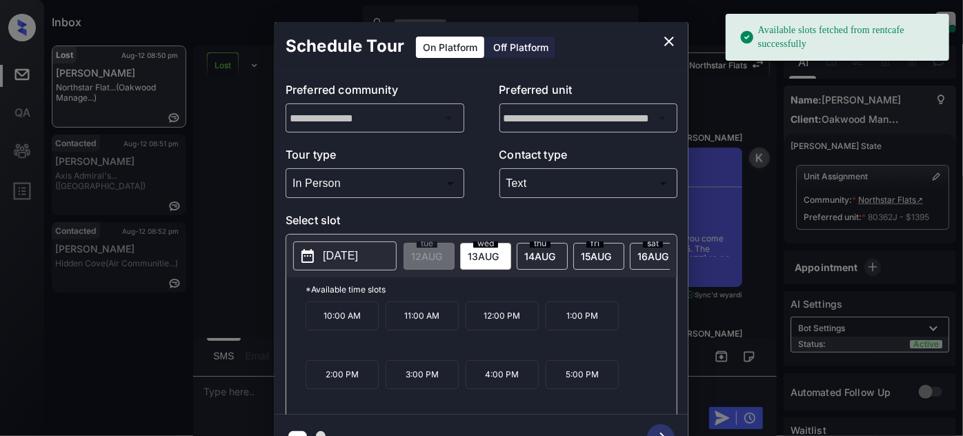
click at [307, 252] on icon at bounding box center [307, 256] width 12 height 14
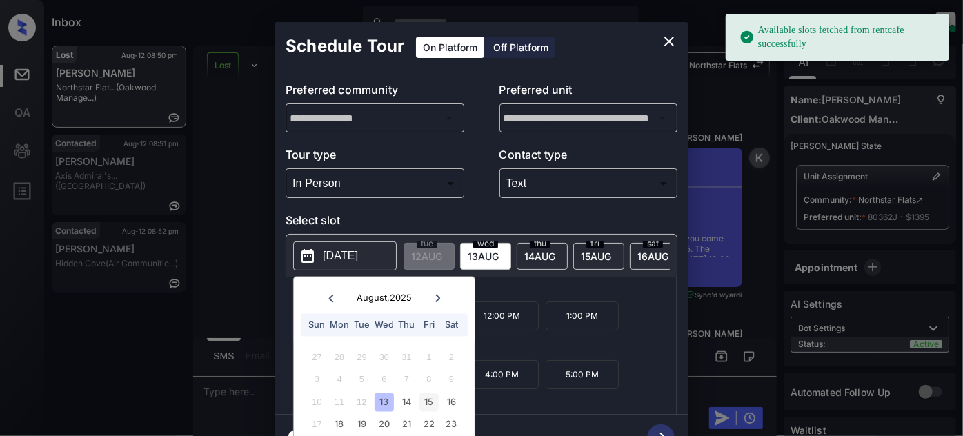
click at [430, 403] on div "15" at bounding box center [428, 401] width 19 height 19
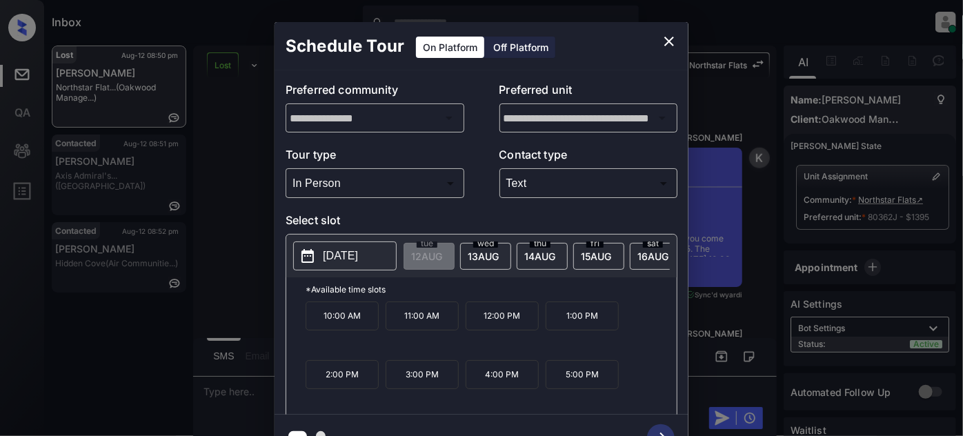
click at [615, 346] on div "10:00 AM 11:00 AM 12:00 PM 1:00 PM 2:00 PM 3:00 PM 4:00 PM 5:00 PM" at bounding box center [490, 356] width 371 height 110
drag, startPoint x: 599, startPoint y: 375, endPoint x: 550, endPoint y: 377, distance: 49.7
click at [550, 377] on div "10:00 AM 11:00 AM 12:00 PM 1:00 PM 2:00 PM 3:00 PM 4:00 PM 5:00 PM" at bounding box center [490, 356] width 371 height 110
copy p "5:00 PM"
click at [666, 43] on icon "close" at bounding box center [669, 42] width 10 height 10
